Goal: Information Seeking & Learning: Learn about a topic

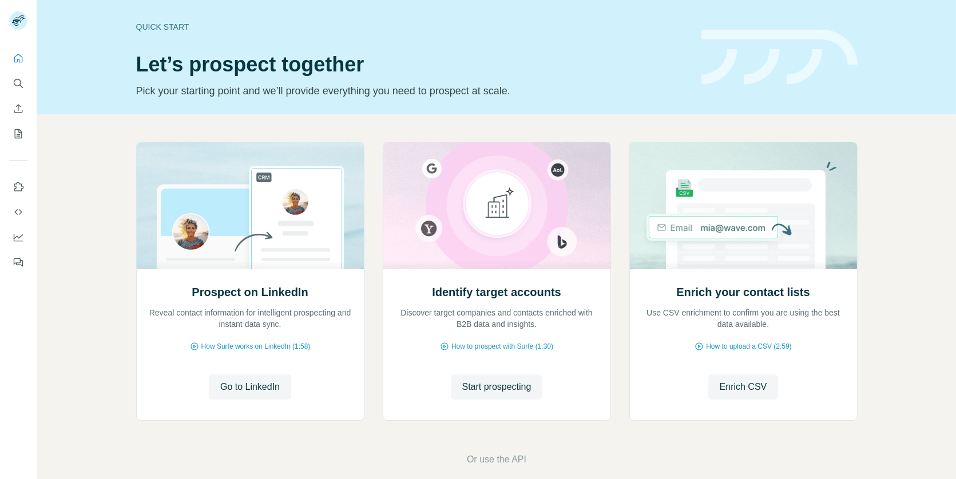
scroll to position [14, 0]
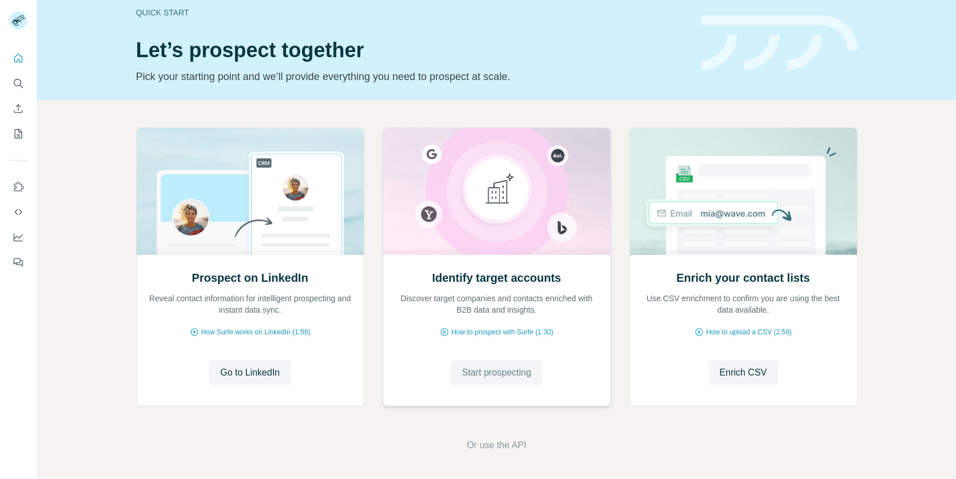
click at [465, 364] on button "Start prospecting" at bounding box center [497, 372] width 92 height 25
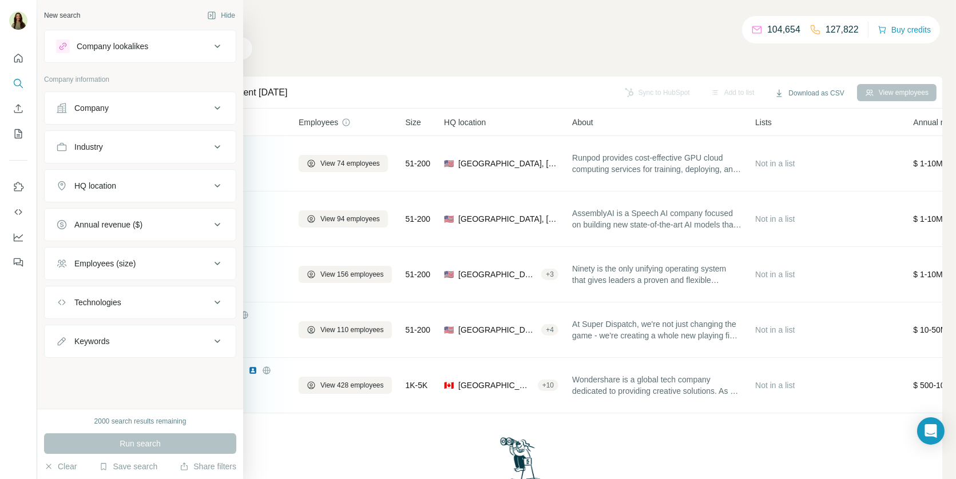
click at [97, 43] on div "Company lookalikes" at bounding box center [113, 46] width 72 height 11
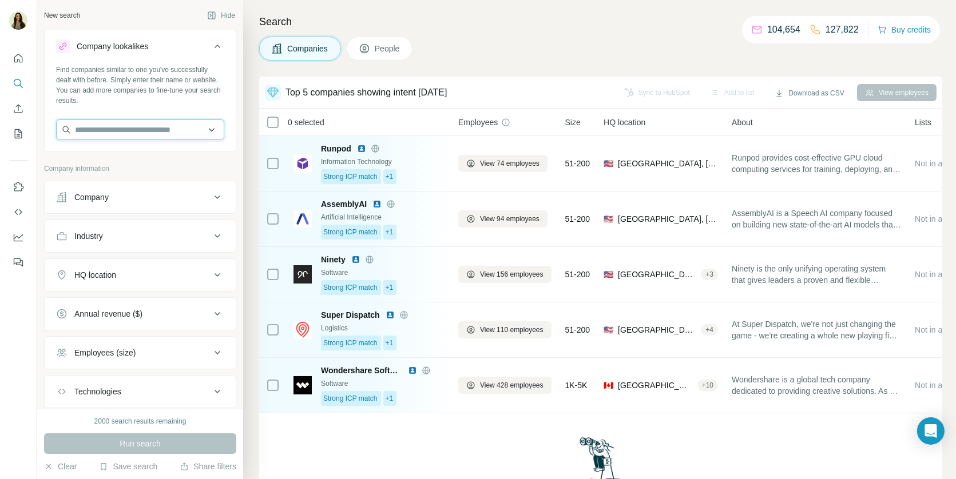
click at [113, 137] on input "text" at bounding box center [140, 130] width 168 height 21
paste input "******"
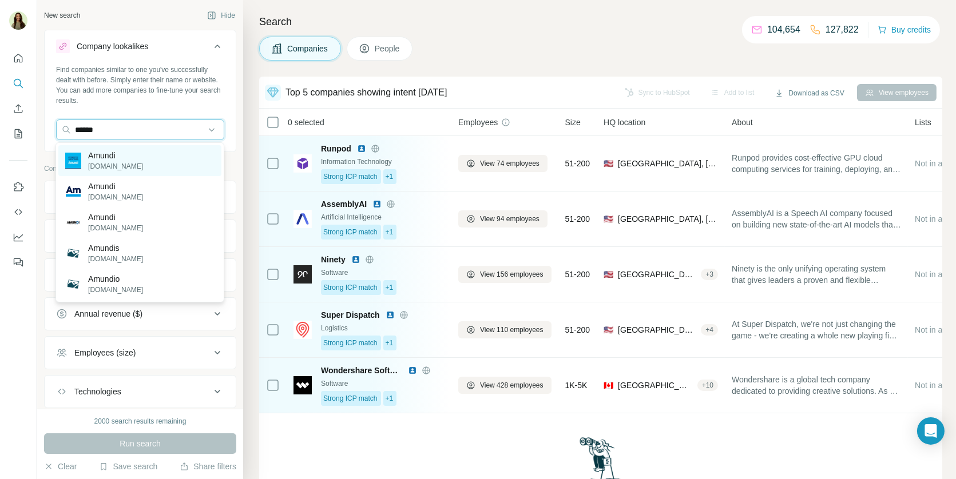
type input "******"
click at [140, 156] on div "Amundi amundi.com" at bounding box center [139, 160] width 163 height 31
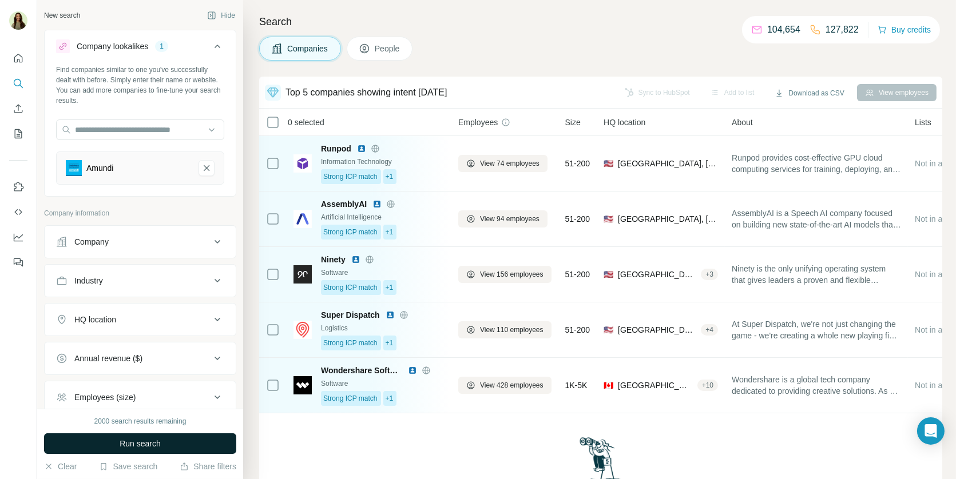
click at [122, 447] on span "Run search" at bounding box center [140, 443] width 41 height 11
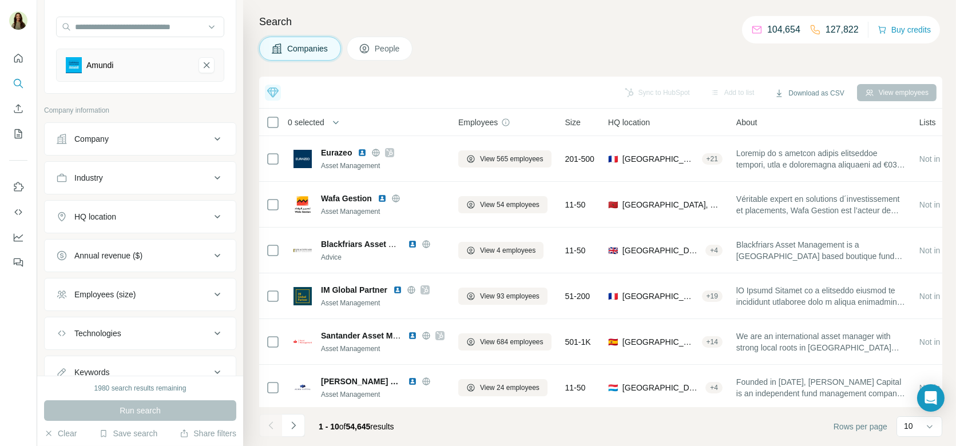
scroll to position [106, 0]
click at [127, 217] on div "HQ location" at bounding box center [133, 213] width 154 height 11
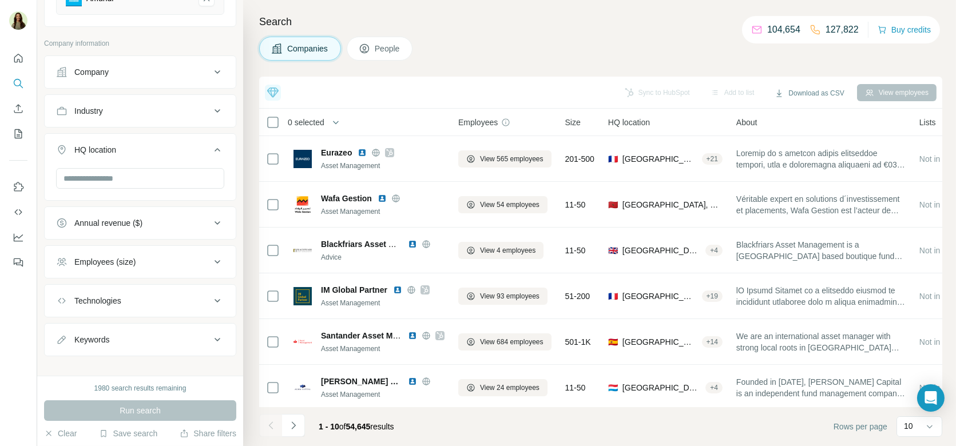
scroll to position [177, 0]
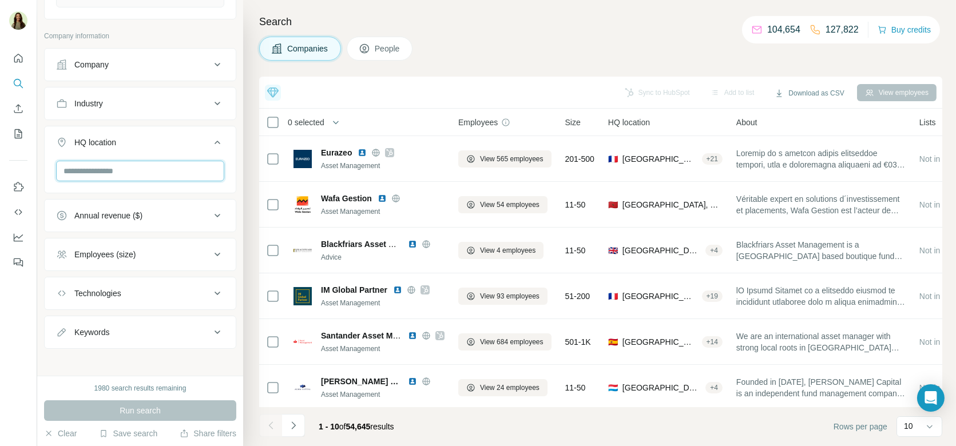
click at [104, 168] on input "text" at bounding box center [140, 171] width 168 height 21
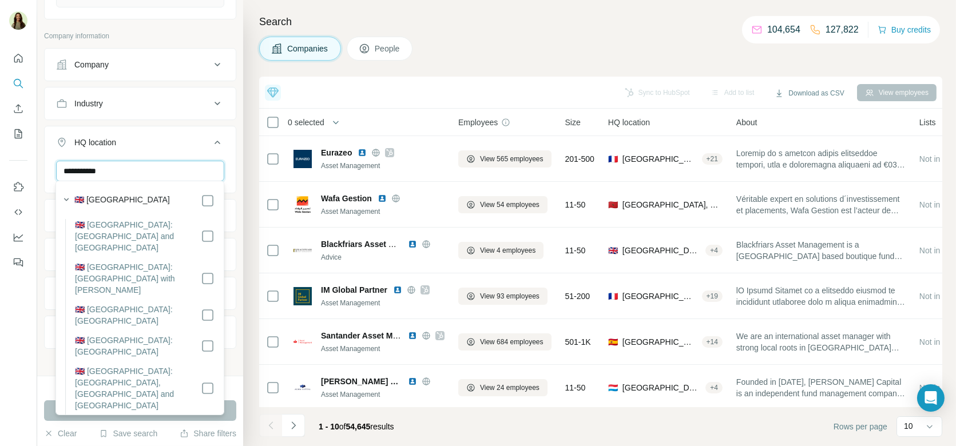
type input "**********"
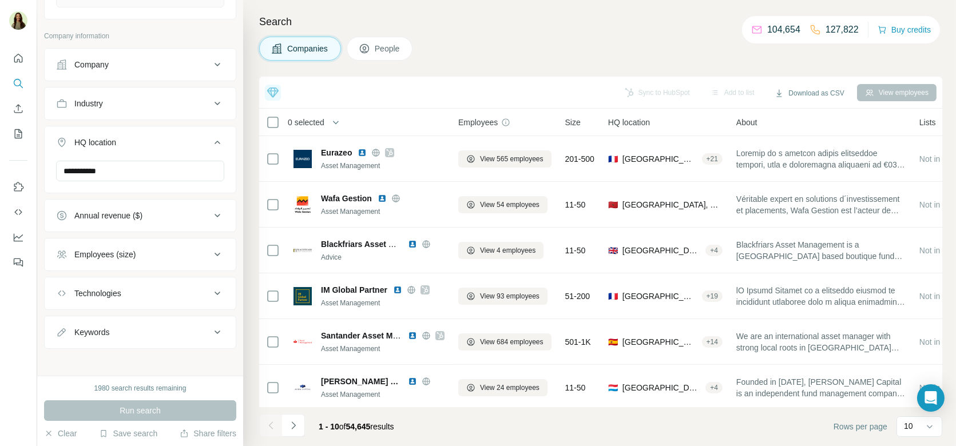
click at [50, 412] on div "Run search" at bounding box center [140, 411] width 192 height 21
click at [390, 50] on span "People" at bounding box center [388, 48] width 26 height 11
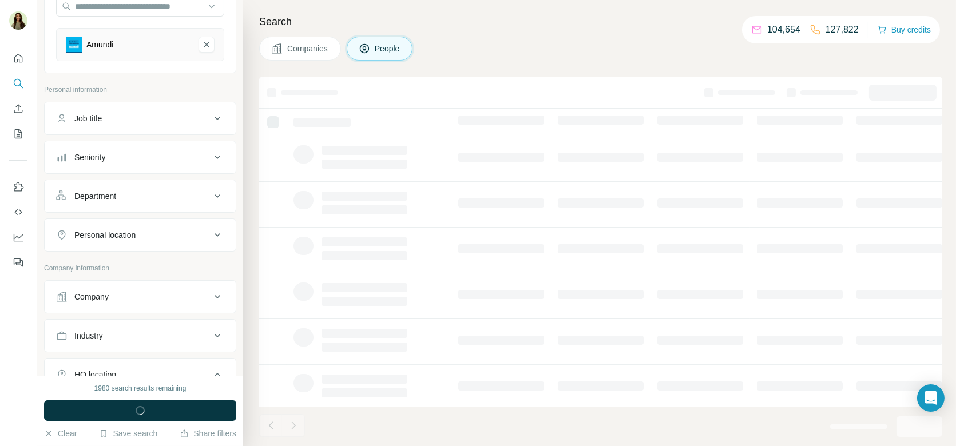
scroll to position [116, 0]
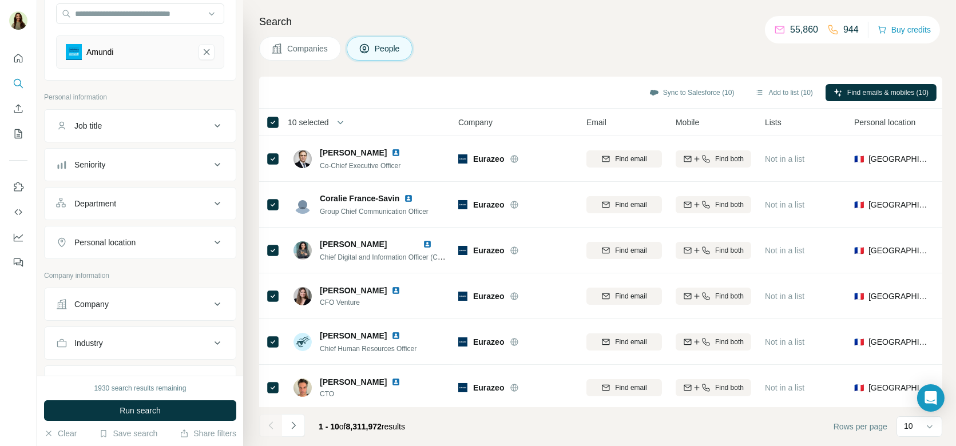
click at [207, 120] on div "Job title" at bounding box center [133, 125] width 154 height 11
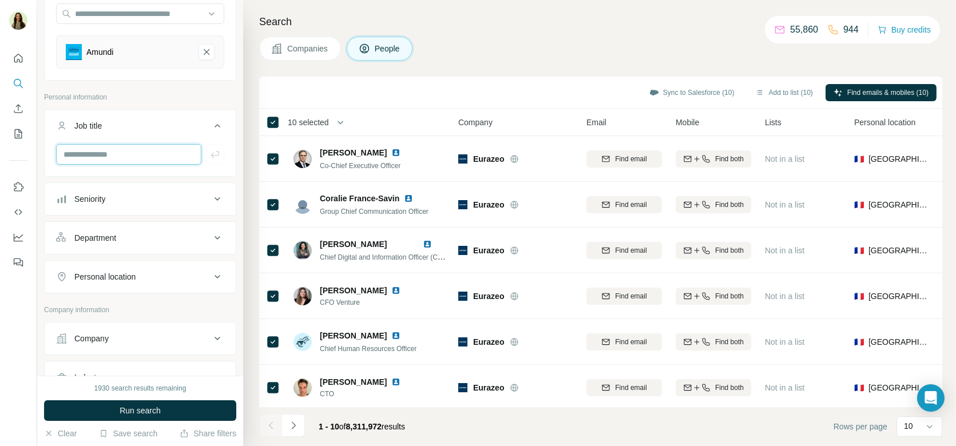
click at [144, 147] on input "text" at bounding box center [128, 154] width 145 height 21
type input "***"
type input "********"
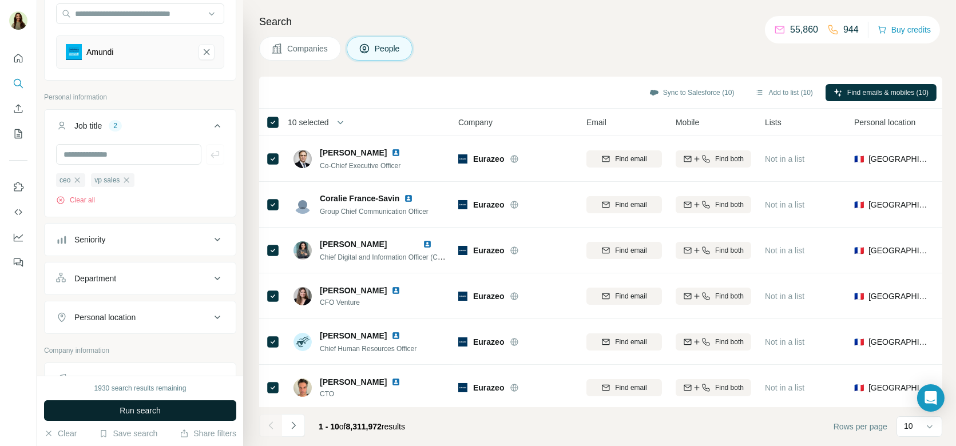
click at [121, 412] on span "Run search" at bounding box center [140, 410] width 41 height 11
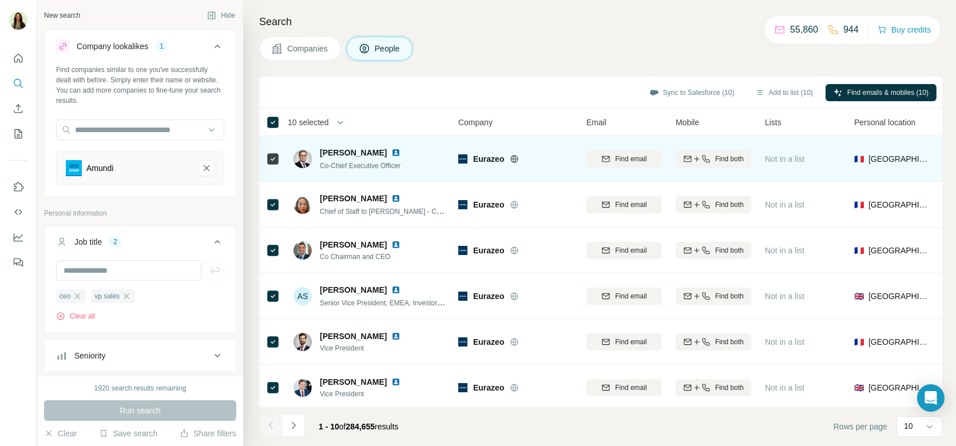
click at [401, 150] on img at bounding box center [395, 152] width 9 height 9
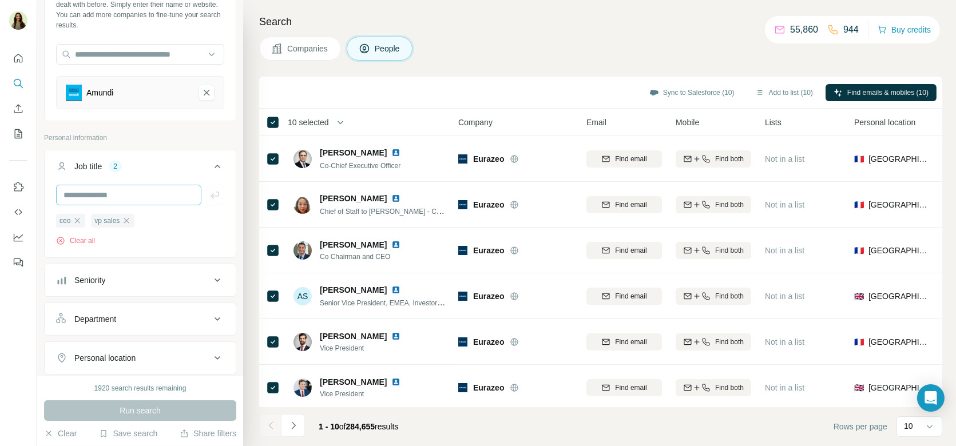
scroll to position [76, 0]
click at [74, 219] on icon "button" at bounding box center [77, 220] width 9 height 9
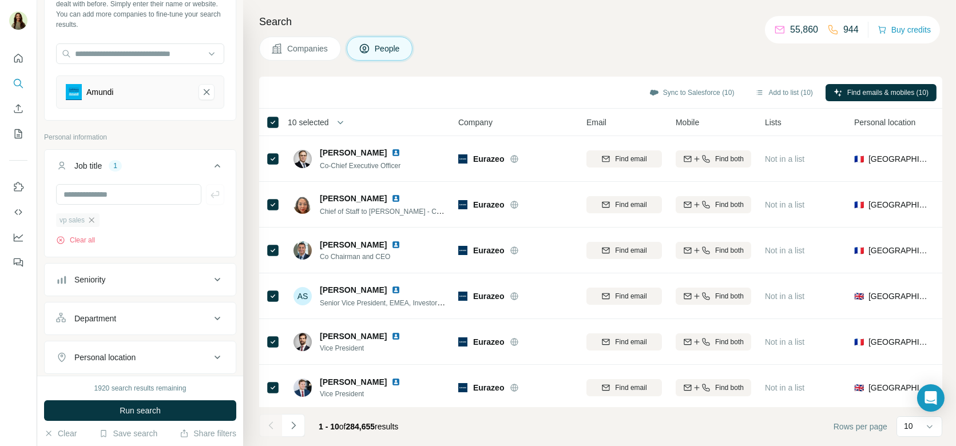
click at [94, 219] on icon "button" at bounding box center [91, 220] width 9 height 9
click at [147, 240] on div "Seniority" at bounding box center [133, 238] width 154 height 11
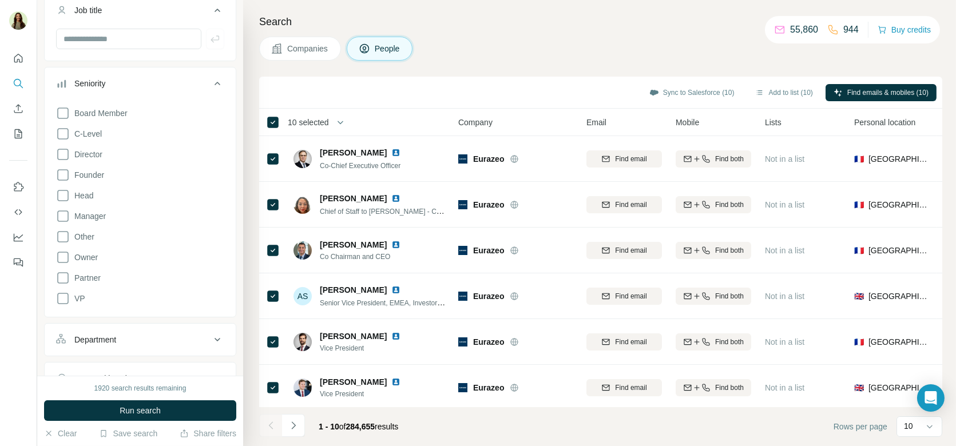
scroll to position [232, 0]
click at [299, 45] on span "Companies" at bounding box center [308, 48] width 42 height 11
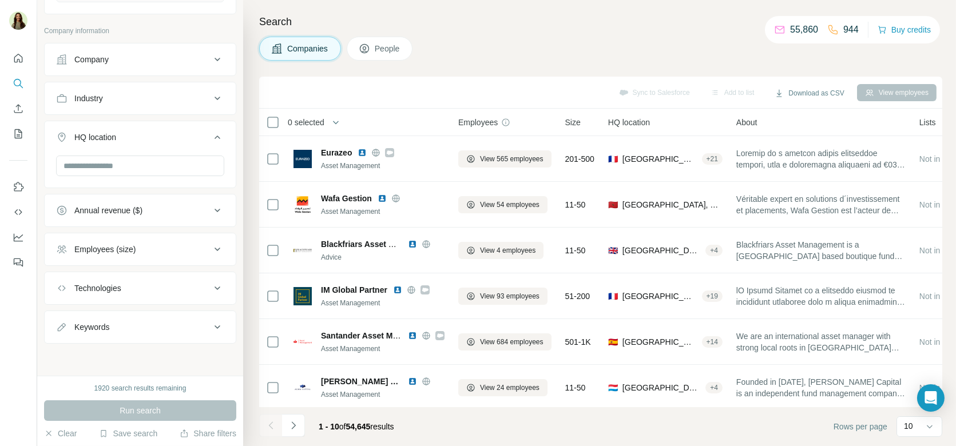
scroll to position [177, 0]
click at [384, 43] on span "People" at bounding box center [388, 48] width 26 height 11
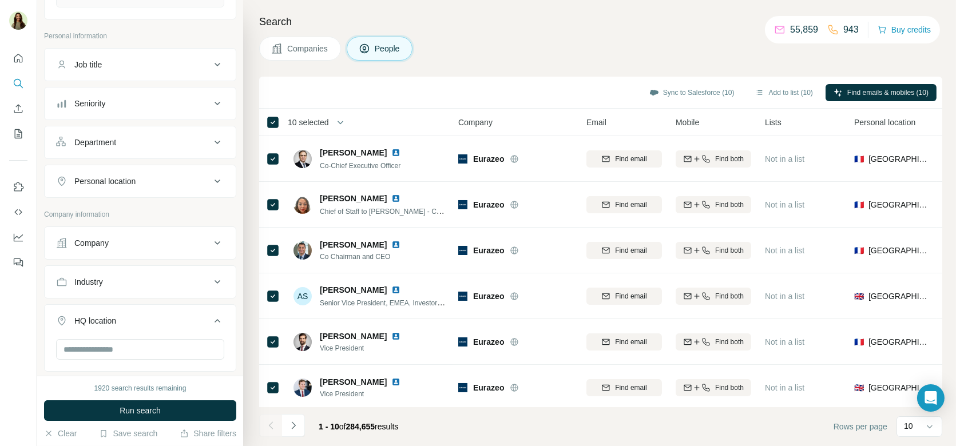
scroll to position [232, 0]
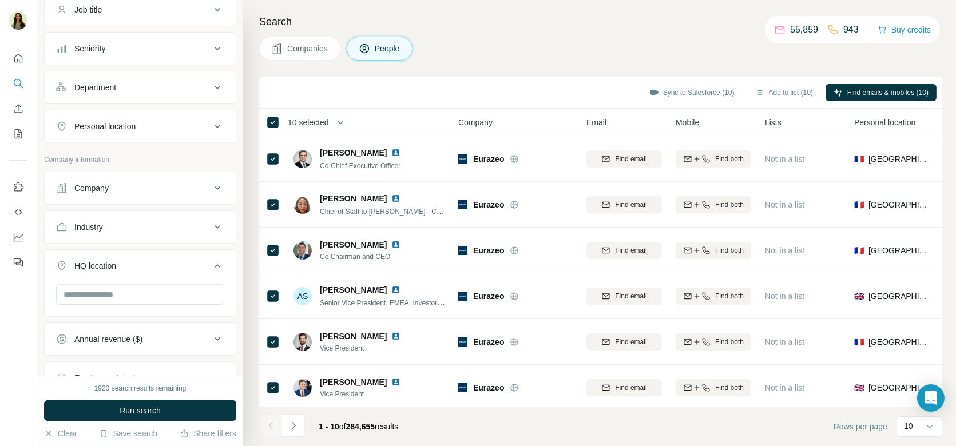
click at [138, 90] on div "Department" at bounding box center [133, 87] width 154 height 11
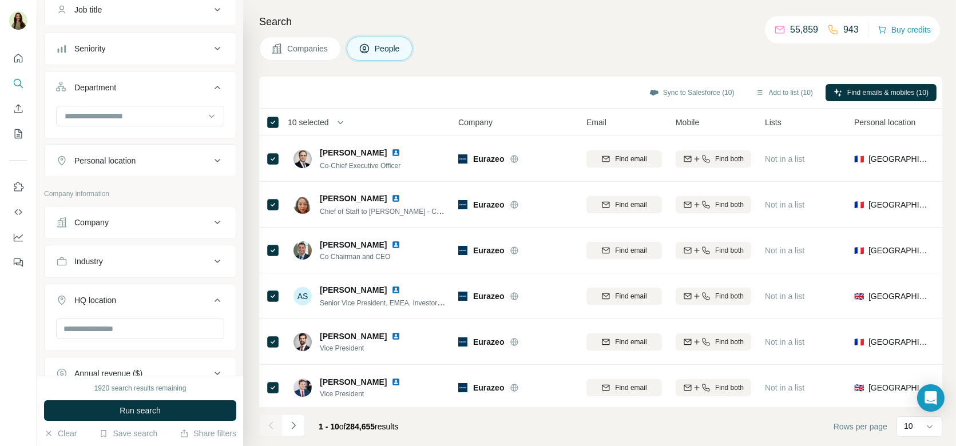
click at [122, 47] on div "Seniority" at bounding box center [133, 48] width 154 height 11
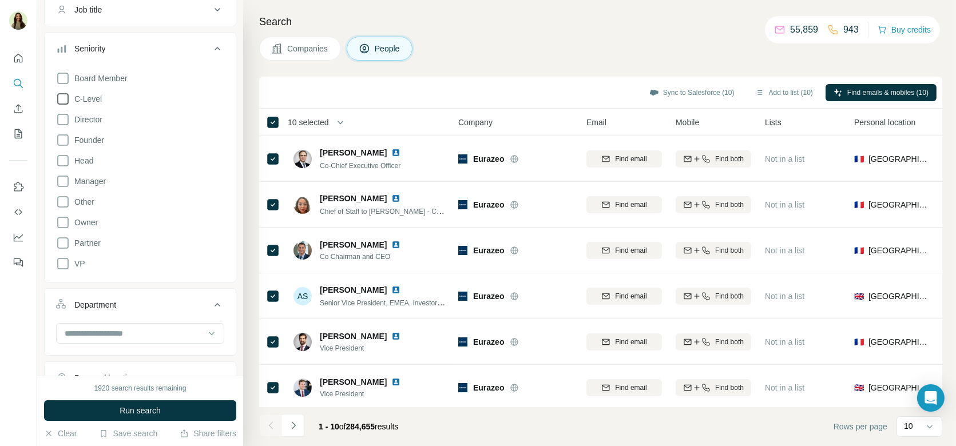
click at [62, 93] on icon at bounding box center [63, 99] width 14 height 14
click at [65, 136] on icon at bounding box center [63, 140] width 14 height 14
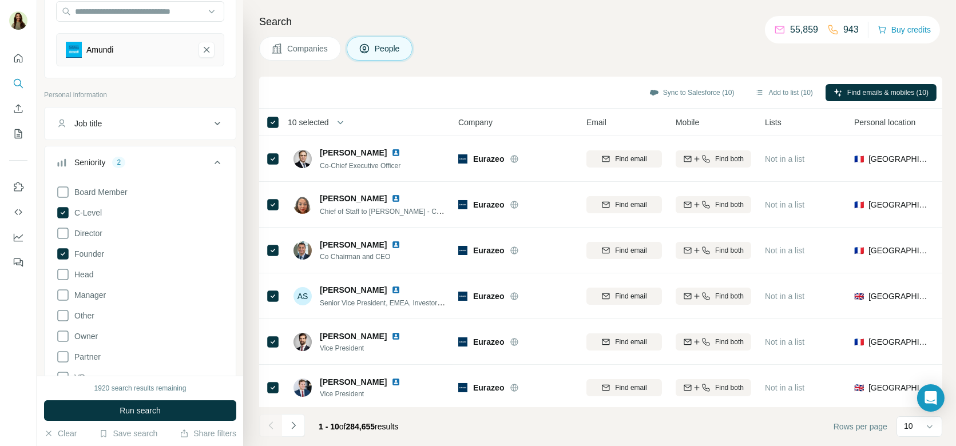
scroll to position [122, 0]
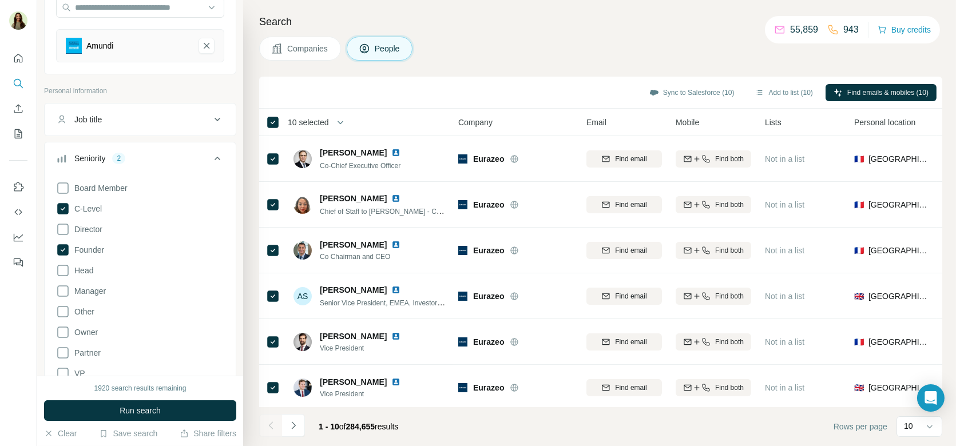
click at [129, 114] on div "Job title" at bounding box center [133, 119] width 154 height 11
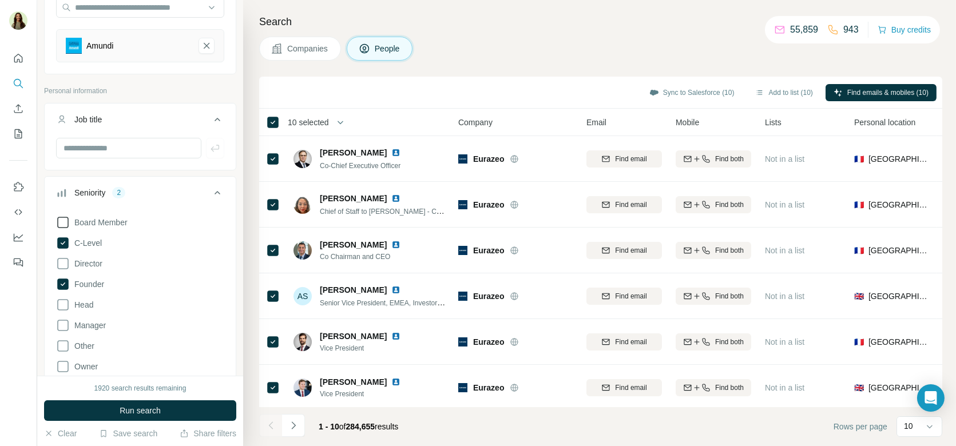
scroll to position [306, 0]
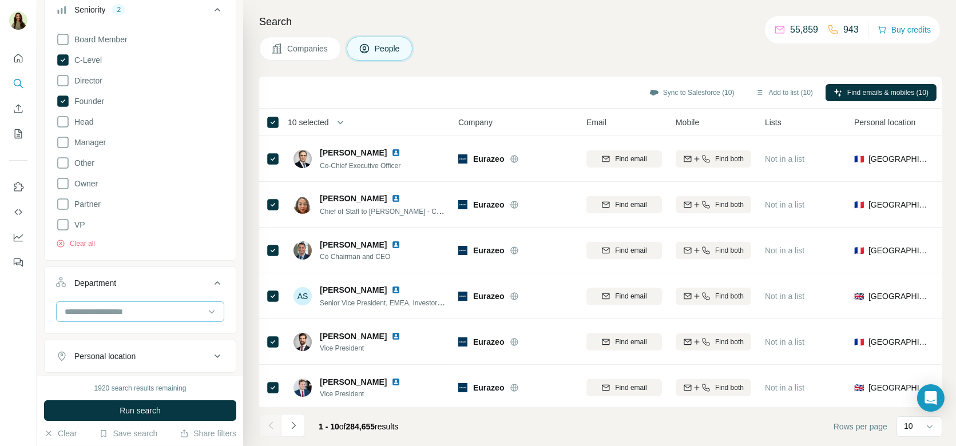
click at [129, 302] on div at bounding box center [134, 311] width 141 height 19
click at [163, 245] on div "Board Member C-Level Director Founder Head Manager Other Owner Partner VP Clear…" at bounding box center [140, 138] width 168 height 221
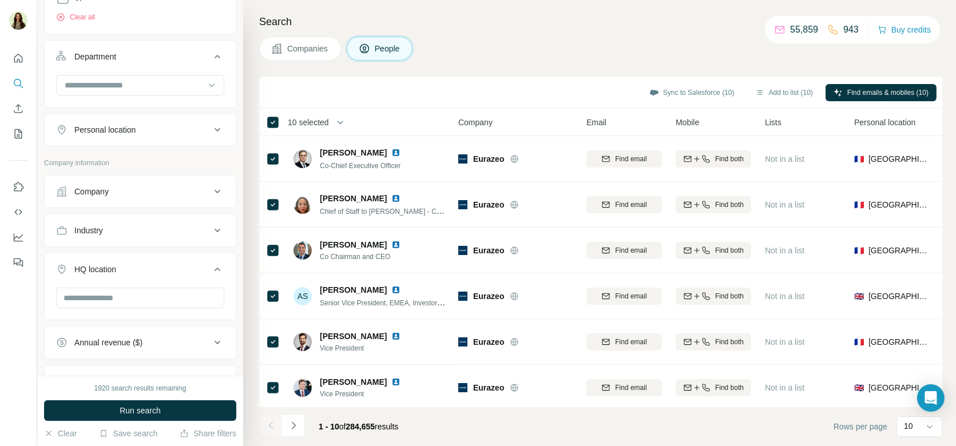
scroll to position [657, 0]
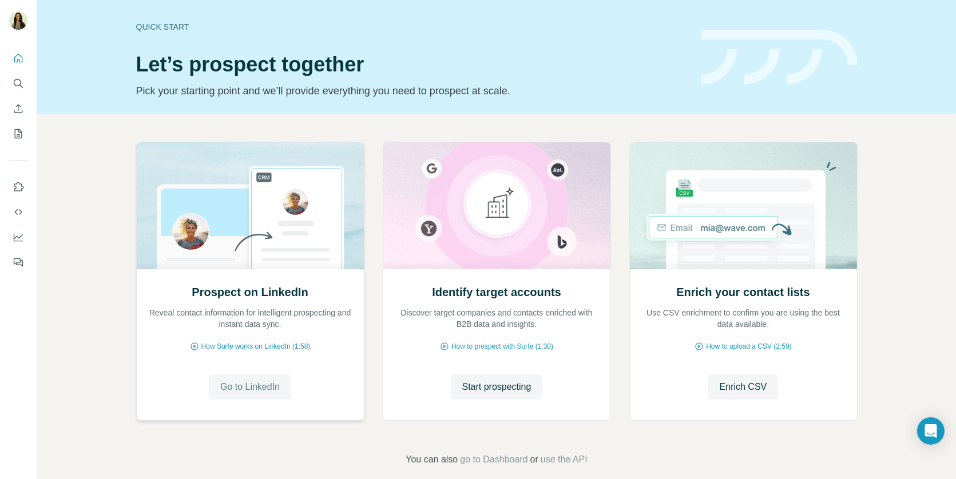
click at [240, 387] on span "Go to LinkedIn" at bounding box center [250, 387] width 60 height 14
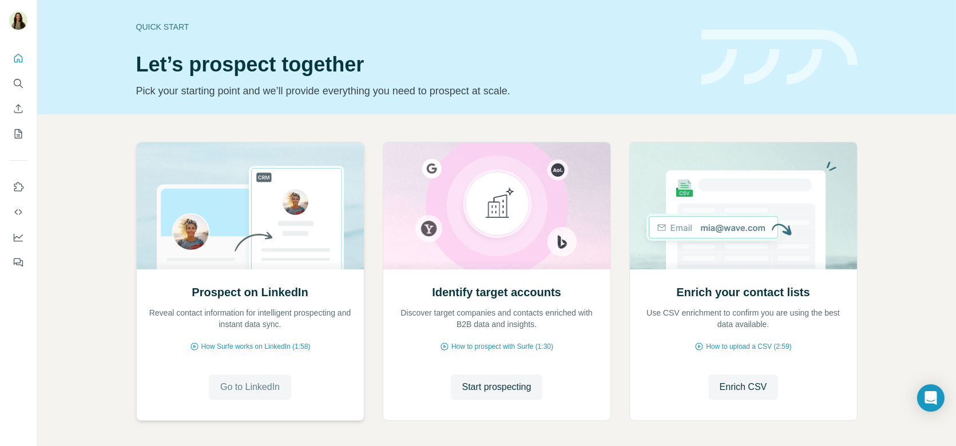
click at [265, 388] on span "Go to LinkedIn" at bounding box center [250, 387] width 60 height 14
click at [12, 233] on button "Dashboard" at bounding box center [18, 237] width 18 height 21
click at [220, 379] on button "Go to LinkedIn" at bounding box center [250, 387] width 82 height 25
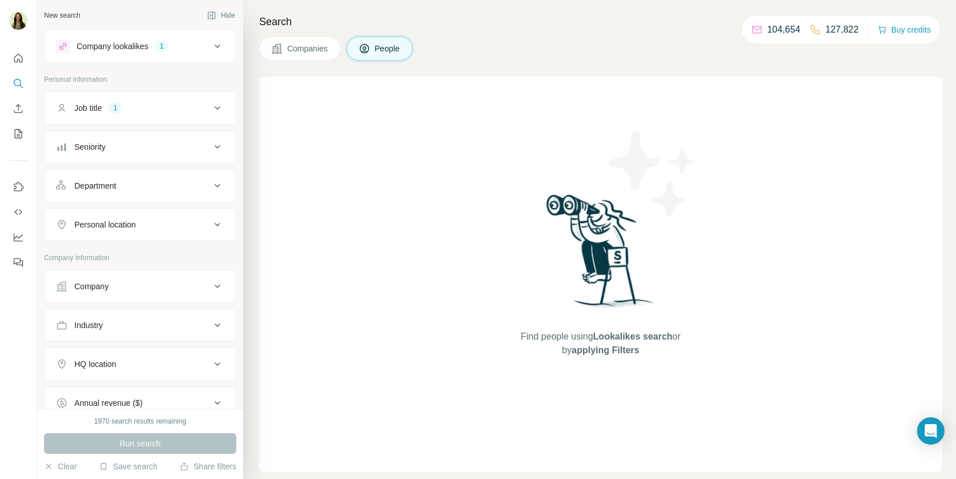
click at [220, 110] on icon at bounding box center [218, 108] width 14 height 14
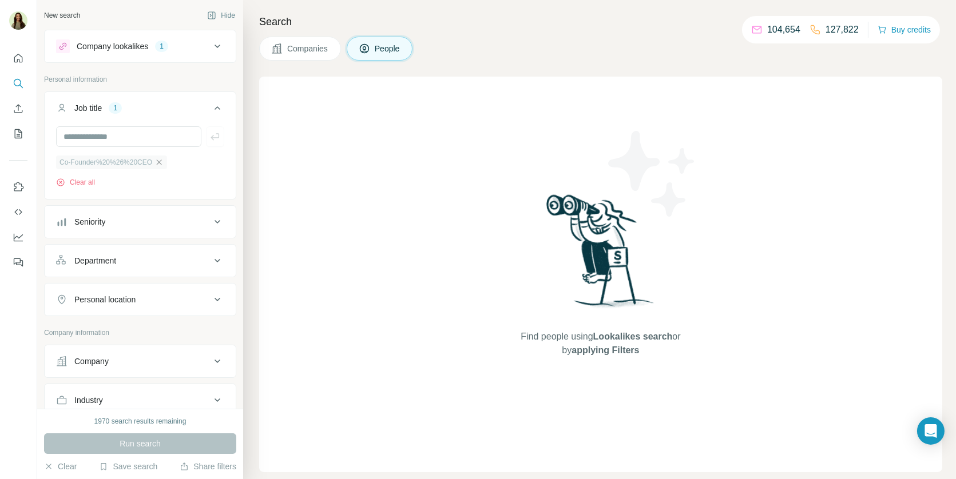
click at [160, 162] on icon "button" at bounding box center [158, 162] width 9 height 9
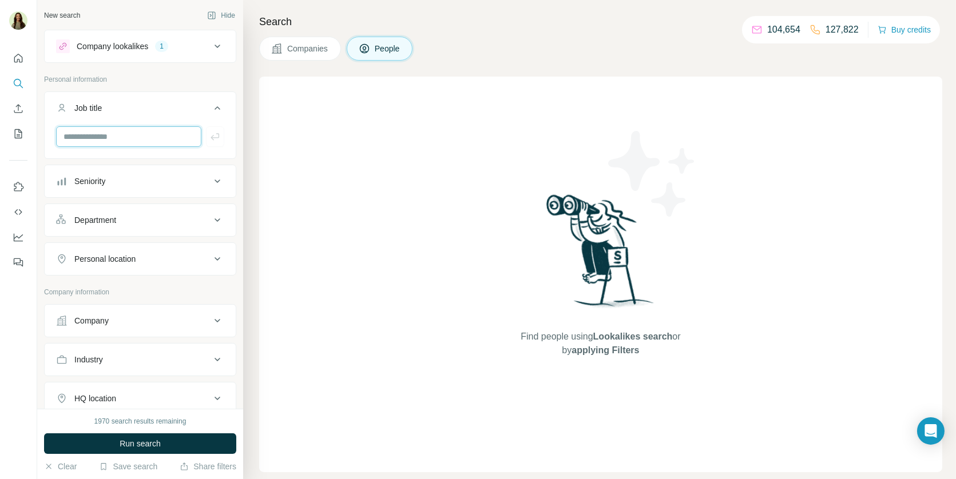
click at [140, 140] on input "text" at bounding box center [128, 136] width 145 height 21
type input "***"
click at [220, 133] on icon "button" at bounding box center [214, 136] width 11 height 11
click at [149, 140] on input "text" at bounding box center [128, 136] width 145 height 21
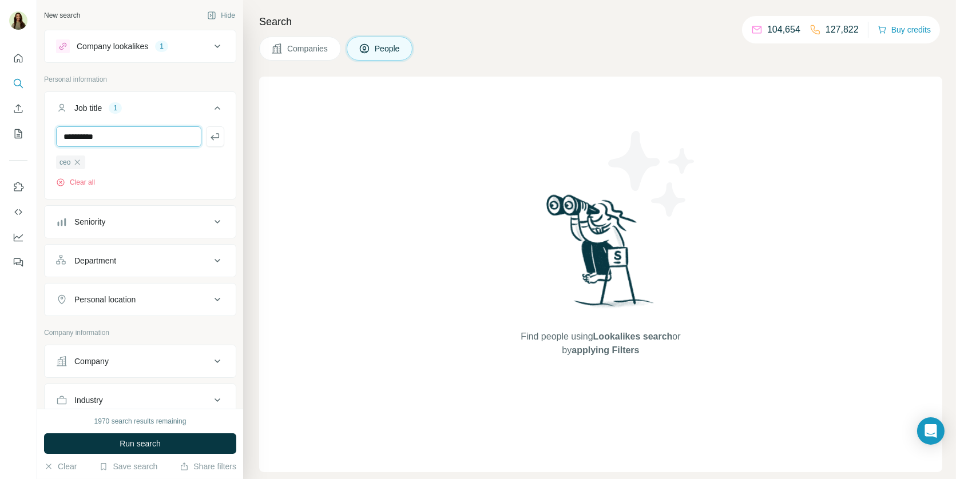
type input "**********"
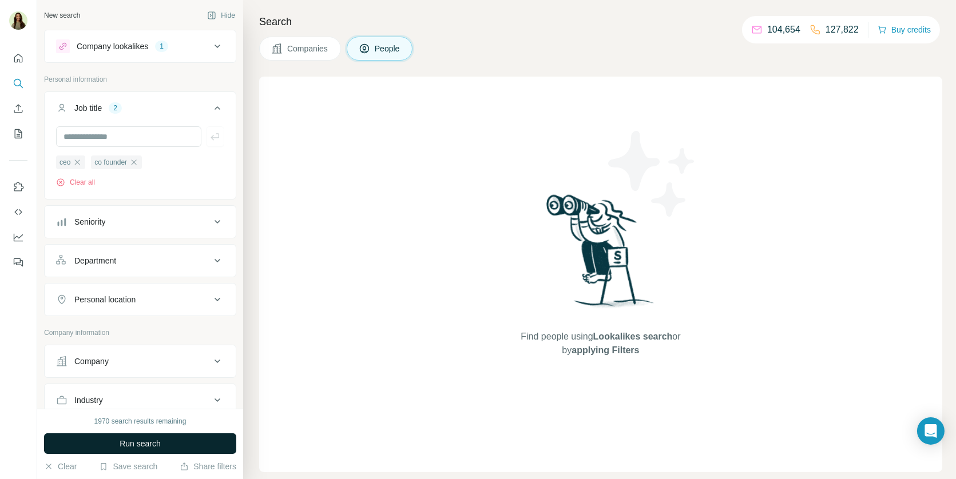
click at [126, 445] on span "Run search" at bounding box center [140, 443] width 41 height 11
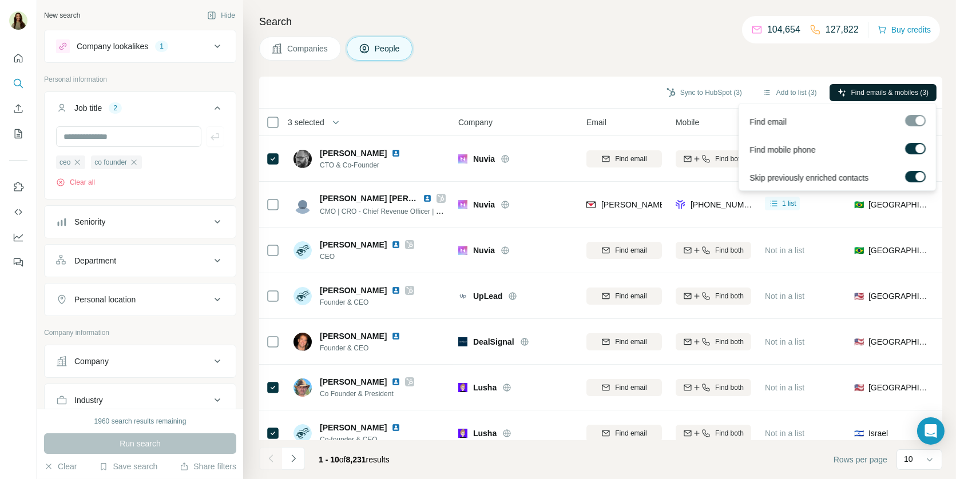
click at [894, 94] on span "Find emails & mobiles (3)" at bounding box center [889, 93] width 77 height 10
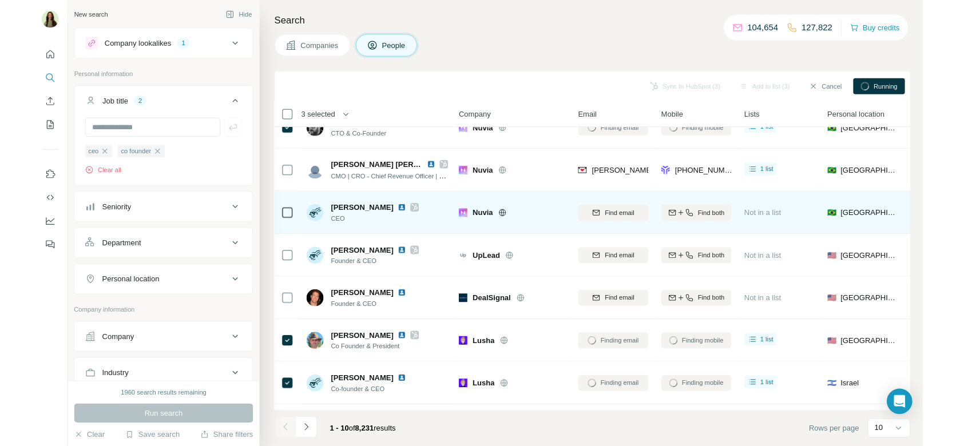
scroll to position [0, 1]
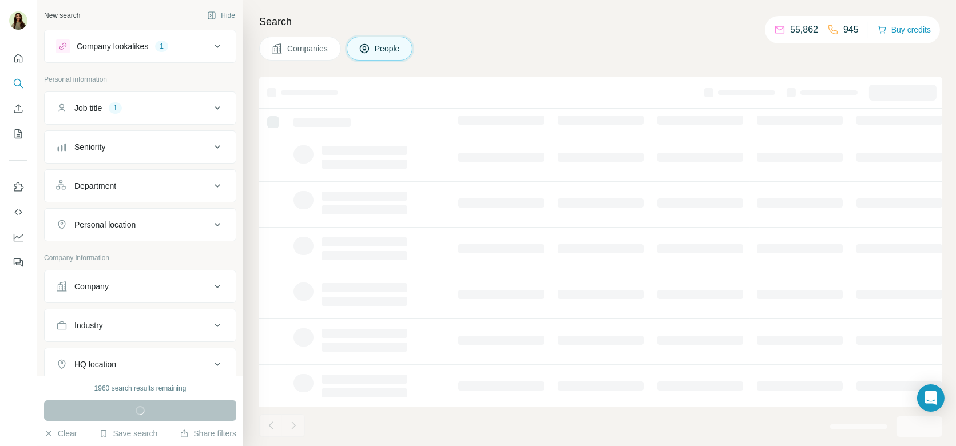
click at [169, 115] on button "Job title 1" at bounding box center [140, 107] width 191 height 27
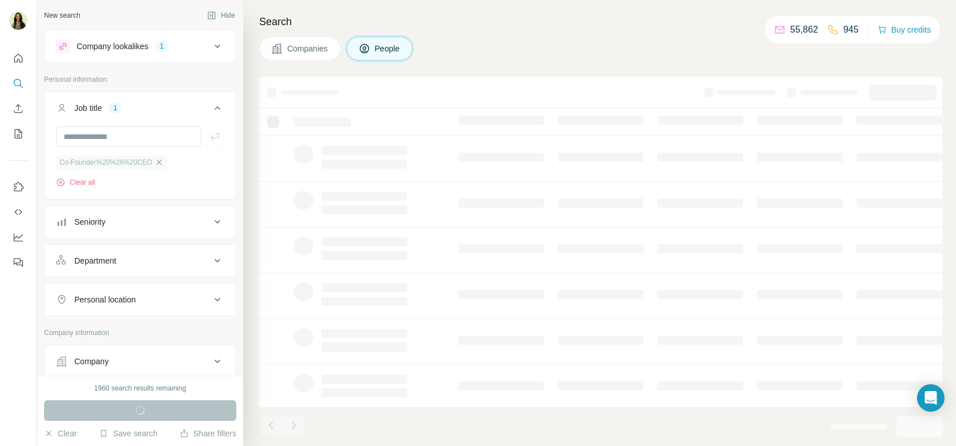
click at [156, 164] on icon "button" at bounding box center [158, 162] width 9 height 9
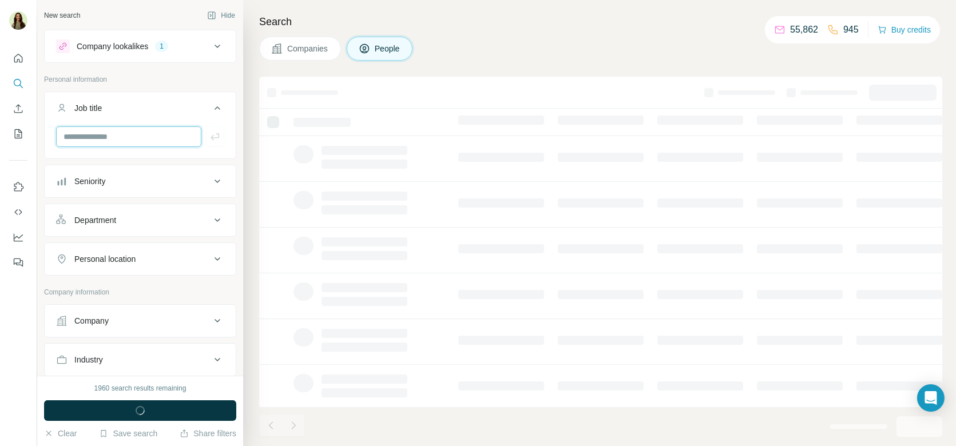
click at [147, 138] on input "text" at bounding box center [128, 136] width 145 height 21
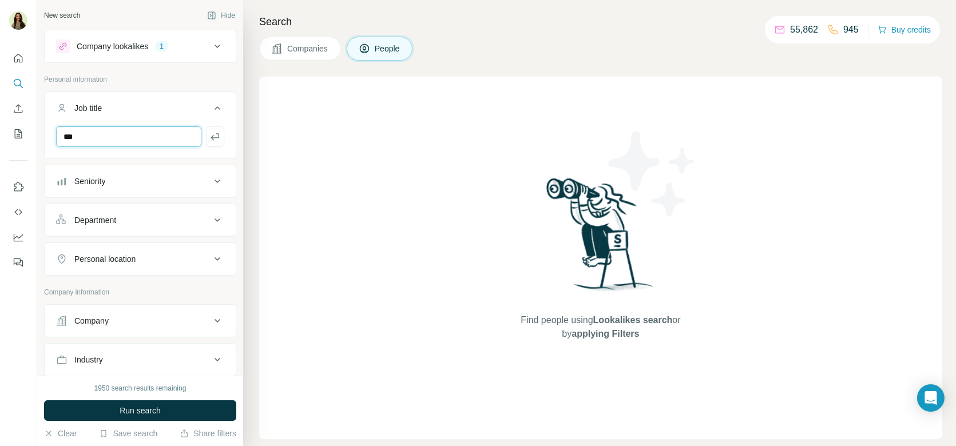
type input "***"
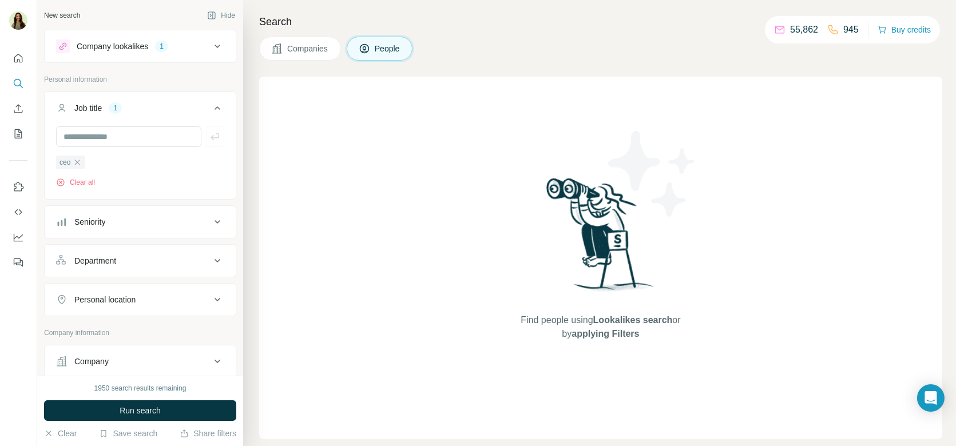
click at [219, 134] on div at bounding box center [140, 136] width 168 height 21
click at [150, 134] on input "text" at bounding box center [128, 136] width 145 height 21
type input "**********"
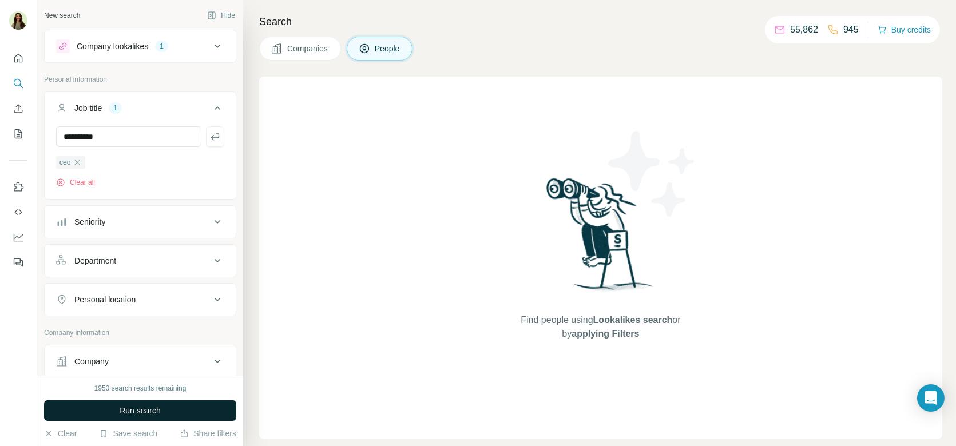
click at [126, 415] on span "Run search" at bounding box center [140, 410] width 41 height 11
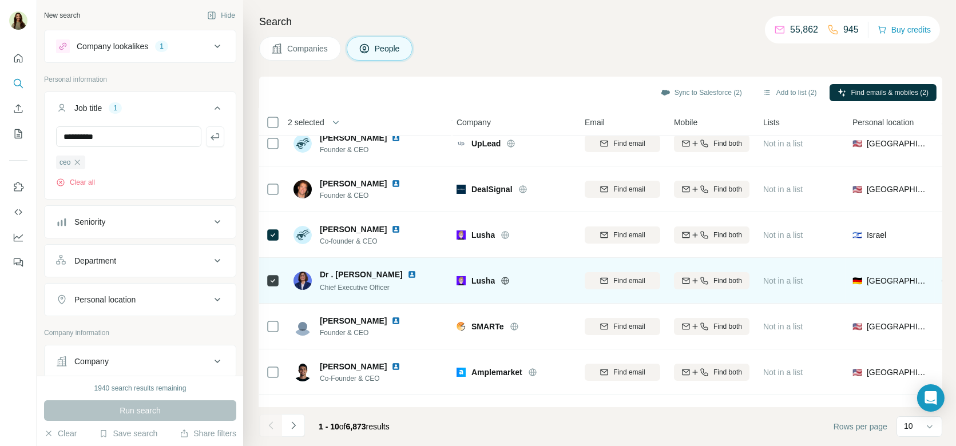
scroll to position [186, 2]
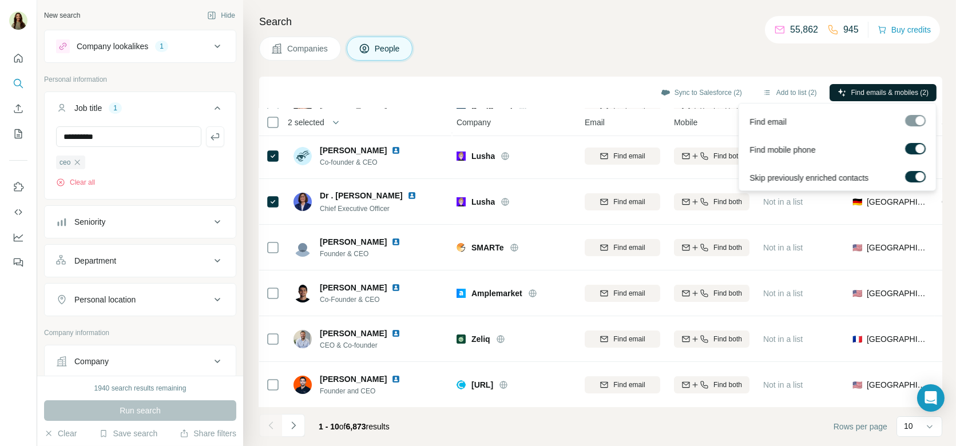
click at [875, 92] on span "Find emails & mobiles (2)" at bounding box center [889, 93] width 77 height 10
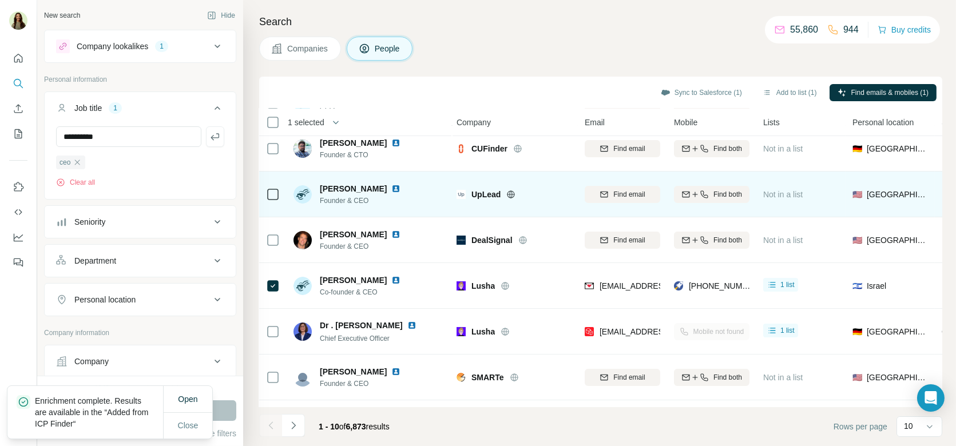
scroll to position [0, 2]
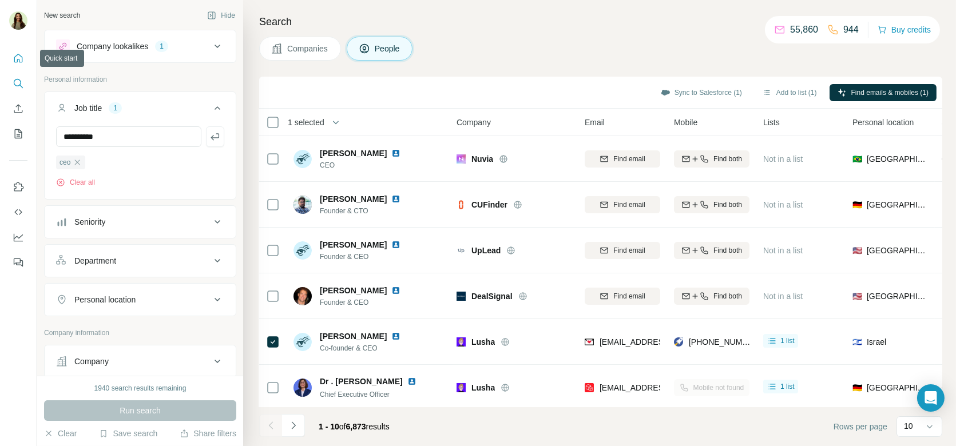
click at [22, 56] on icon "Quick start" at bounding box center [18, 58] width 11 height 11
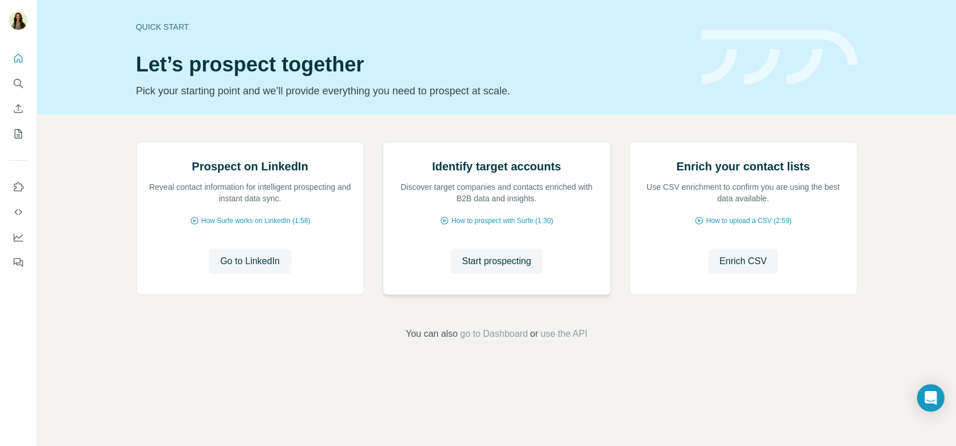
scroll to position [47, 0]
click at [506, 268] on span "Start prospecting" at bounding box center [496, 262] width 69 height 14
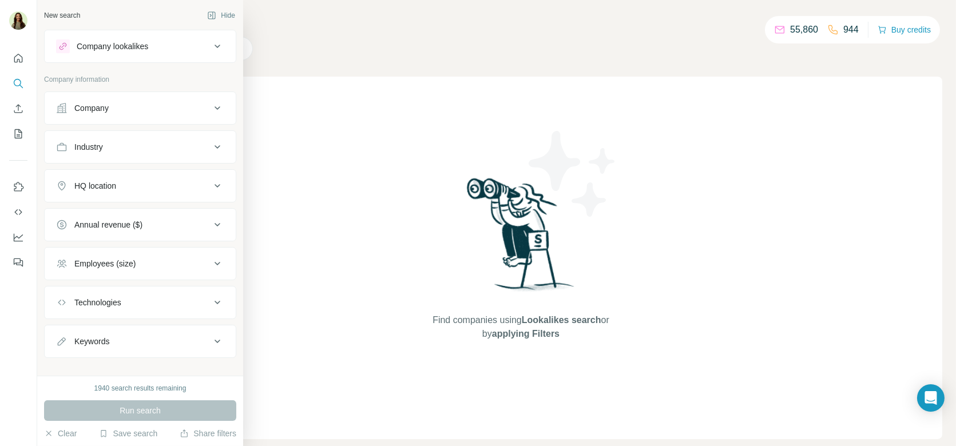
click at [98, 108] on div "Company" at bounding box center [91, 107] width 34 height 11
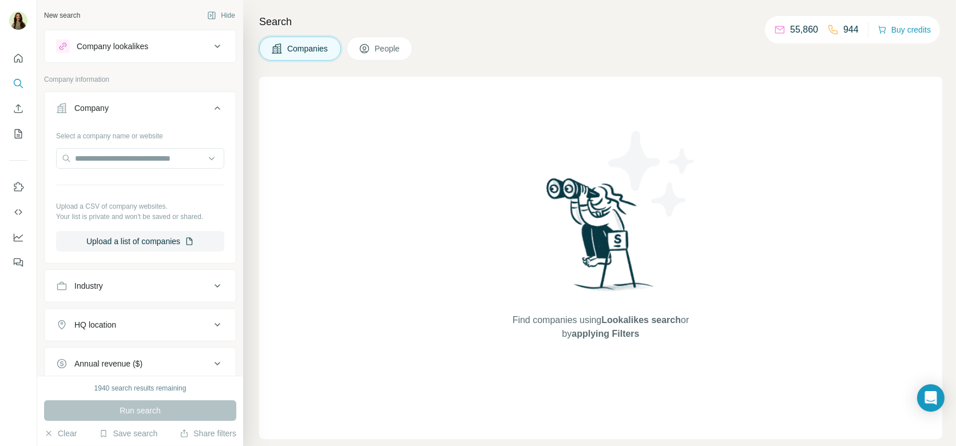
click at [133, 51] on div "Company lookalikes" at bounding box center [113, 46] width 72 height 11
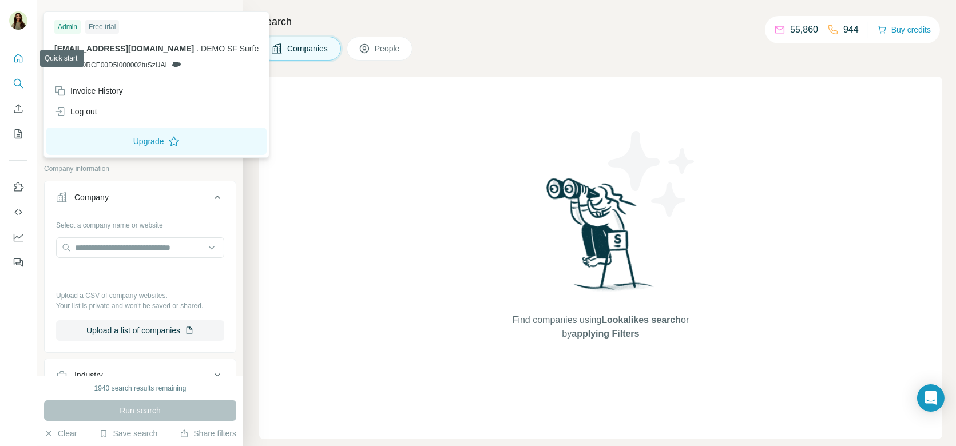
click at [21, 62] on icon "Quick start" at bounding box center [18, 58] width 9 height 9
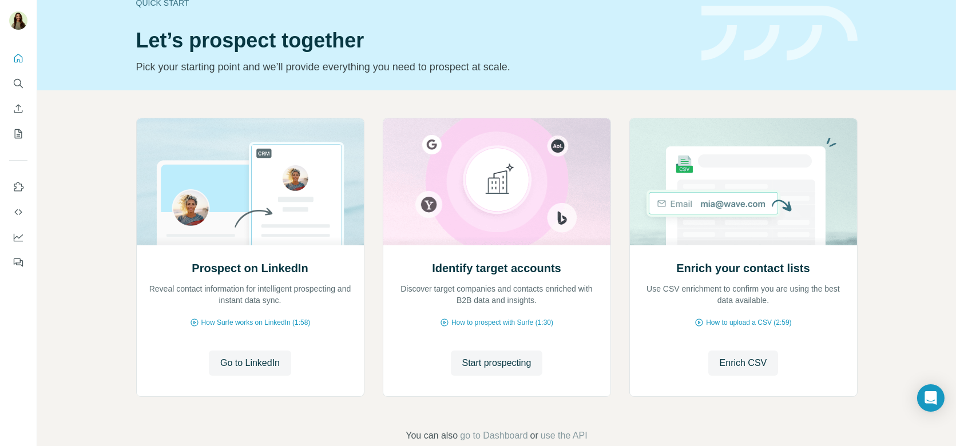
scroll to position [25, 0]
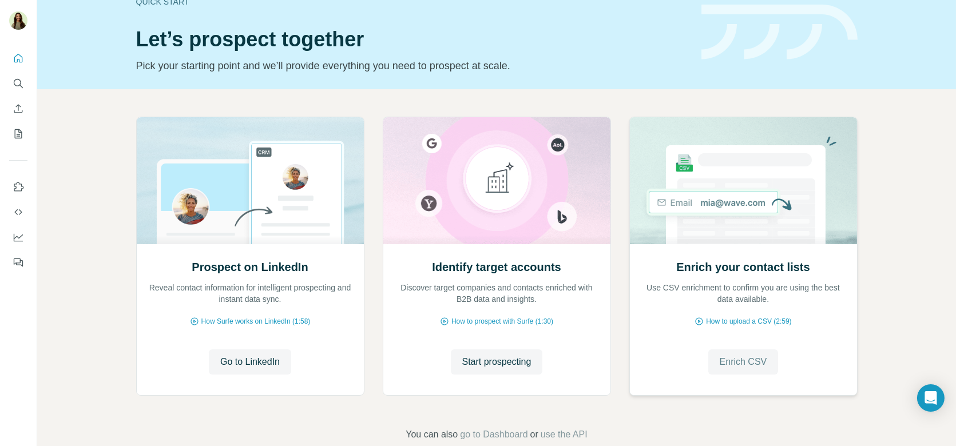
click at [739, 359] on span "Enrich CSV" at bounding box center [743, 362] width 47 height 14
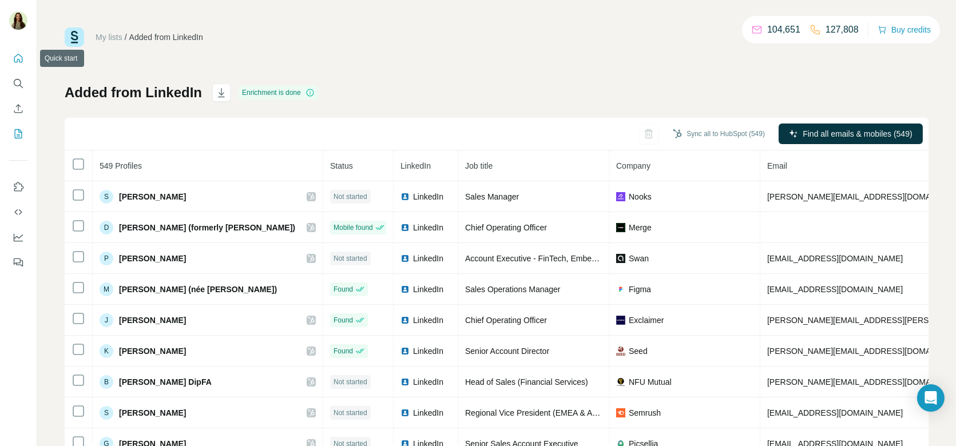
click at [17, 61] on icon "Quick start" at bounding box center [18, 58] width 9 height 9
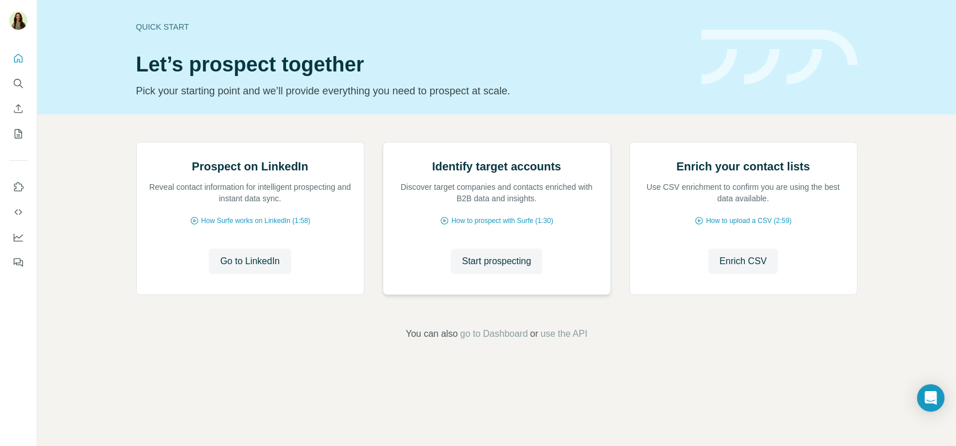
scroll to position [24, 0]
click at [482, 268] on span "Start prospecting" at bounding box center [496, 262] width 69 height 14
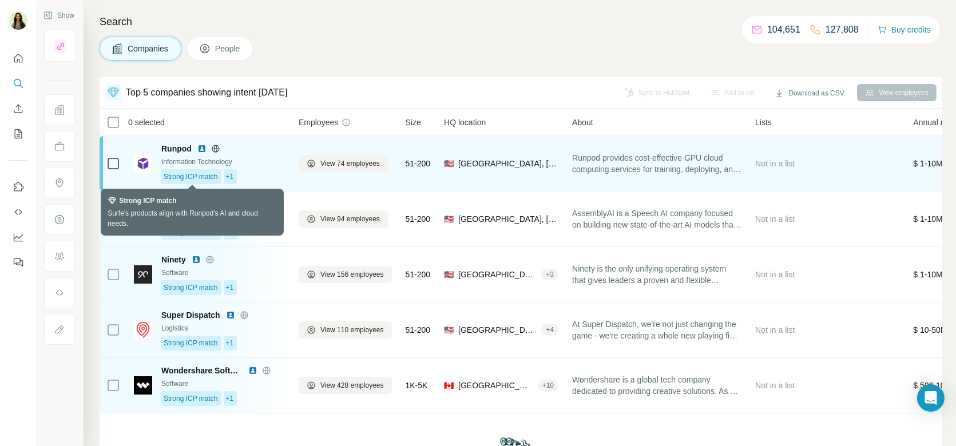
click at [205, 177] on span "Strong ICP match" at bounding box center [191, 177] width 54 height 10
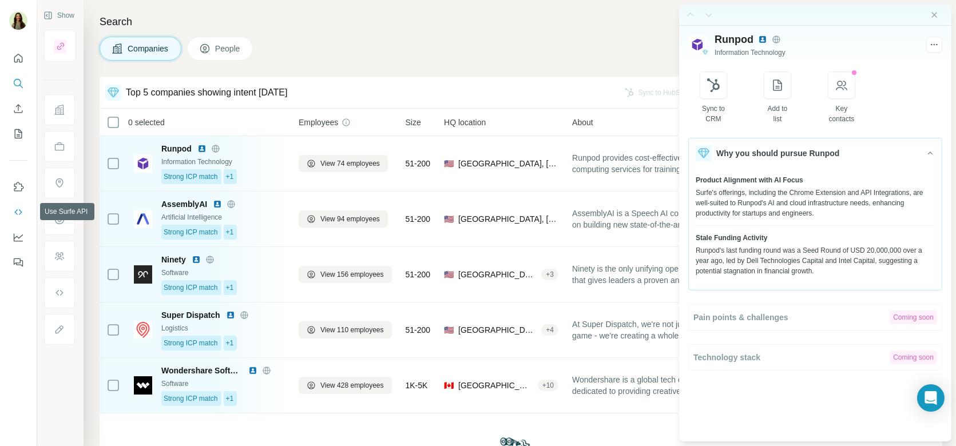
click at [15, 213] on icon "Use Surfe API" at bounding box center [18, 212] width 11 height 11
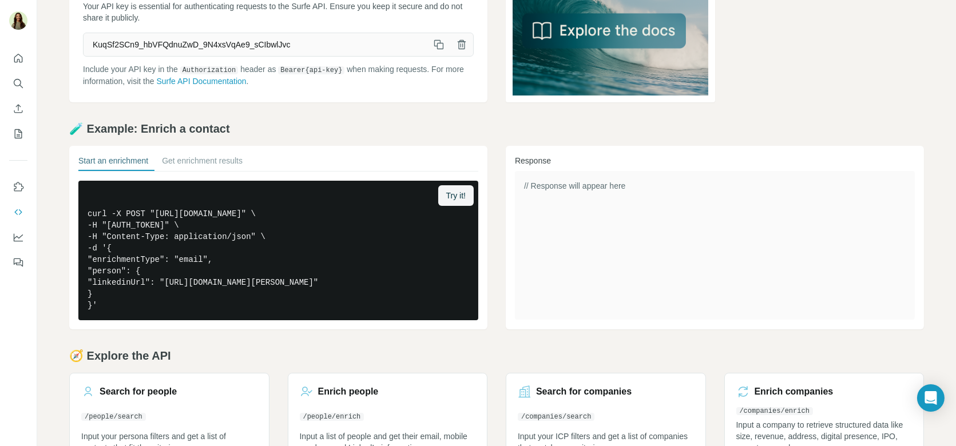
scroll to position [130, 0]
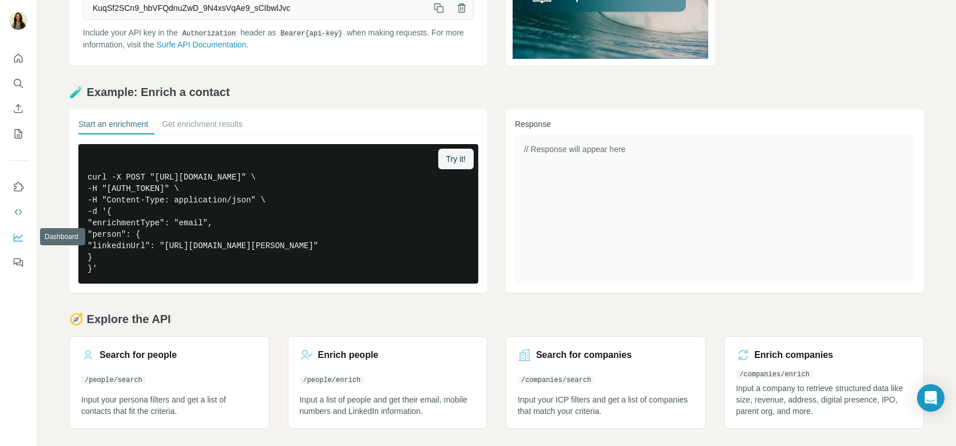
click at [18, 237] on icon "Dashboard" at bounding box center [18, 237] width 9 height 5
click at [10, 58] on button "Quick start" at bounding box center [18, 58] width 18 height 21
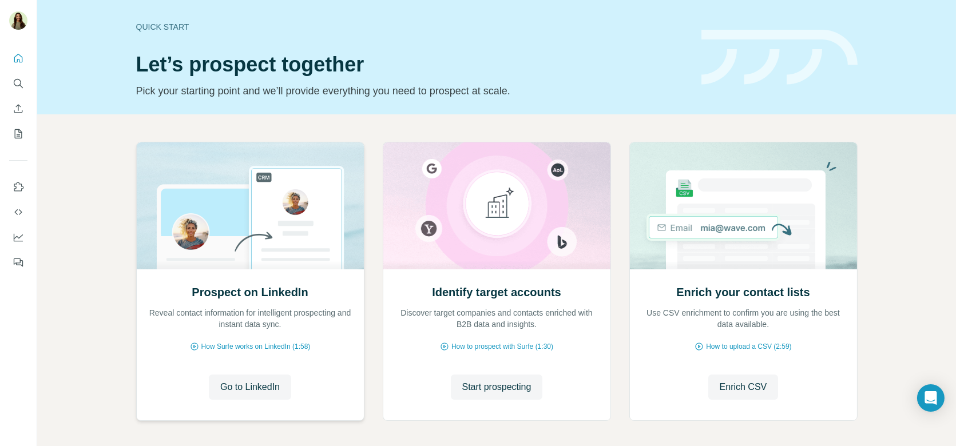
scroll to position [47, 0]
